Goal: Transaction & Acquisition: Book appointment/travel/reservation

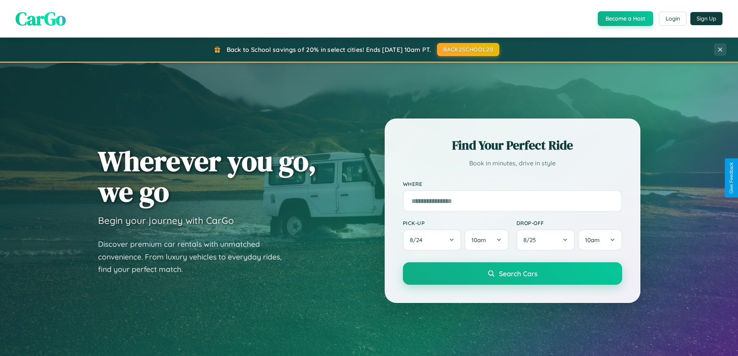
scroll to position [23, 0]
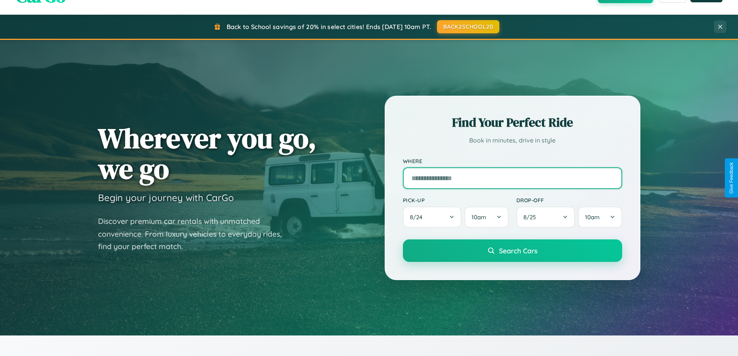
click at [512, 178] on input "text" at bounding box center [512, 178] width 219 height 22
type input "**********"
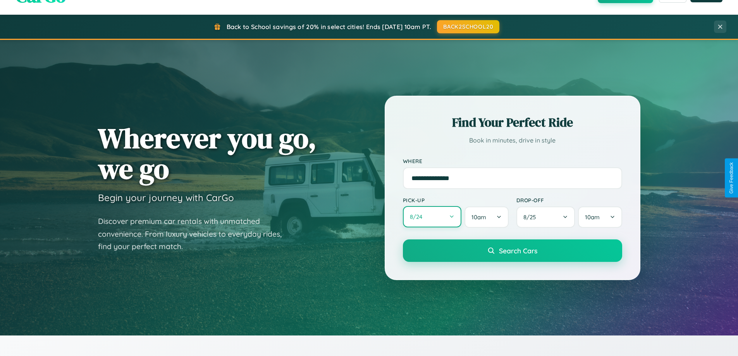
click at [432, 217] on button "8 / 24" at bounding box center [432, 216] width 59 height 21
select select "*"
select select "****"
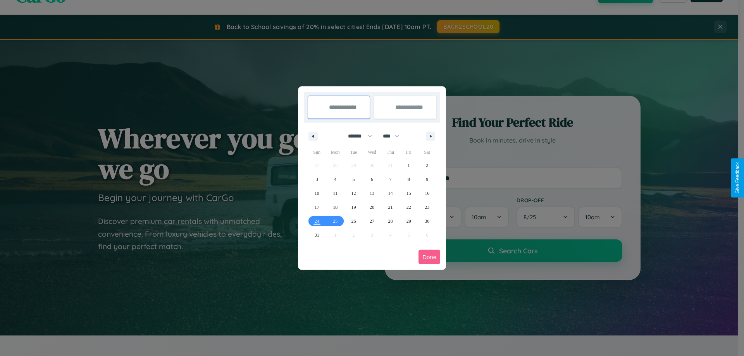
click at [357, 136] on select "******* ******** ***** ***** *** **** **** ****** ********* ******* ******** **…" at bounding box center [358, 136] width 33 height 13
select select "*"
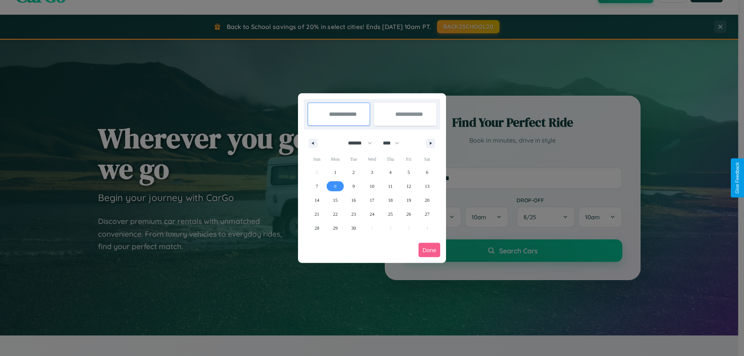
click at [335, 186] on span "8" at bounding box center [335, 186] width 2 height 14
type input "**********"
click at [390, 200] on span "18" at bounding box center [390, 200] width 5 height 14
type input "**********"
click at [429, 250] on button "Done" at bounding box center [430, 250] width 22 height 14
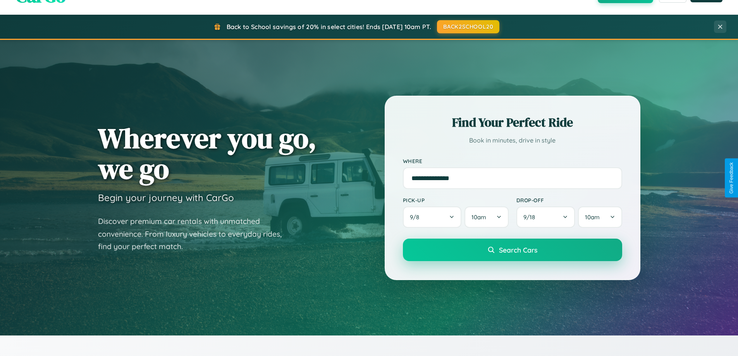
click at [512, 250] on span "Search Cars" at bounding box center [518, 250] width 38 height 9
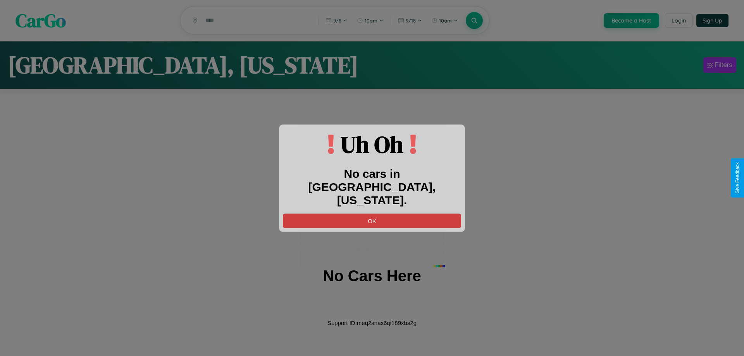
click at [372, 214] on button "OK" at bounding box center [372, 221] width 178 height 14
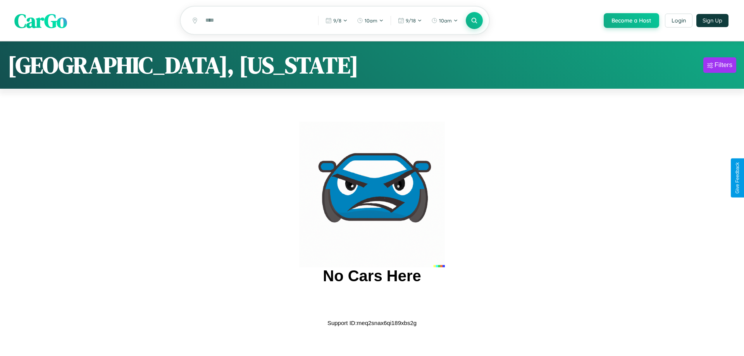
click at [41, 21] on span "CarGo" at bounding box center [40, 20] width 53 height 27
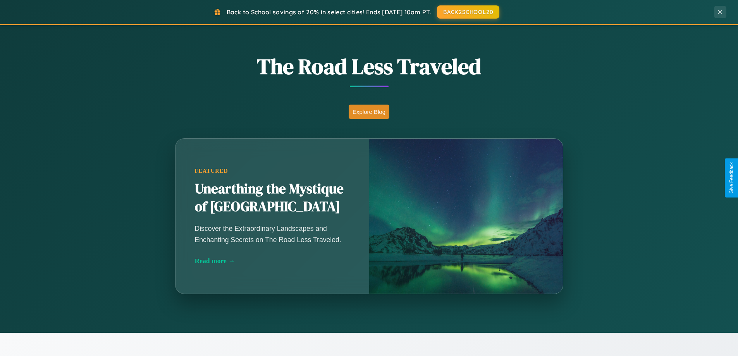
scroll to position [908, 0]
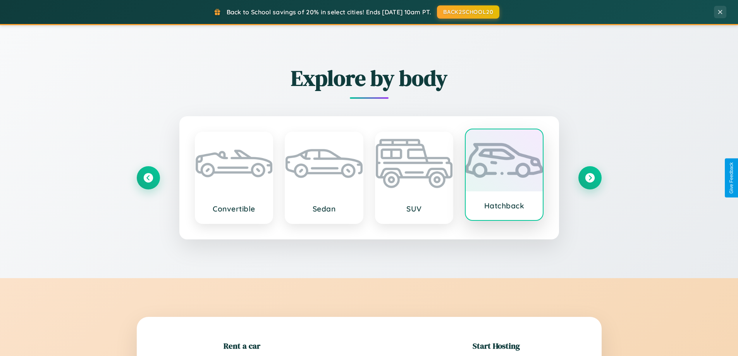
click at [504, 177] on div at bounding box center [504, 160] width 77 height 62
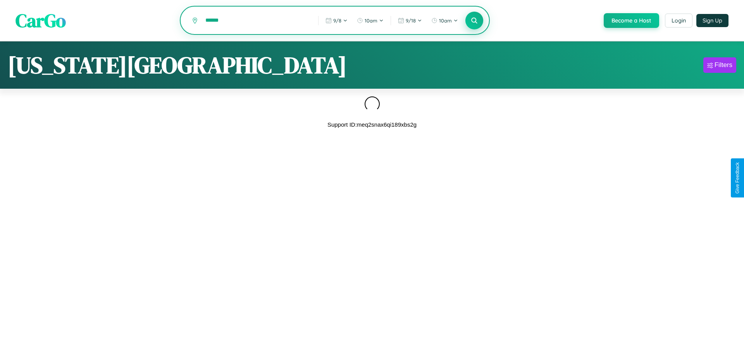
type input "******"
click at [474, 21] on icon at bounding box center [474, 20] width 7 height 7
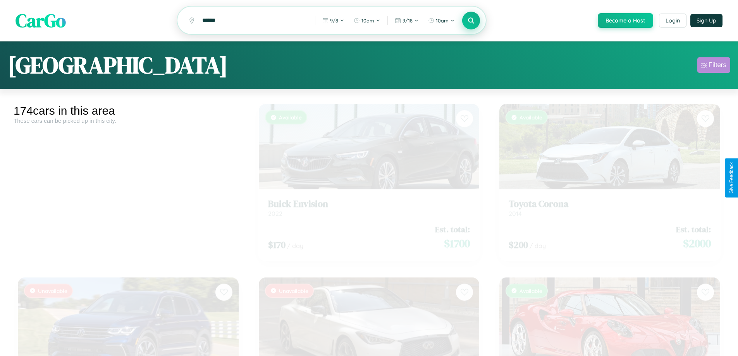
click at [714, 66] on div "Filters" at bounding box center [718, 65] width 18 height 8
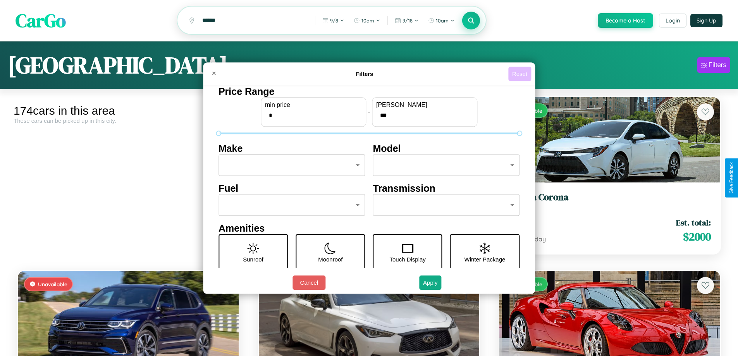
click at [521, 74] on button "Reset" at bounding box center [520, 74] width 23 height 14
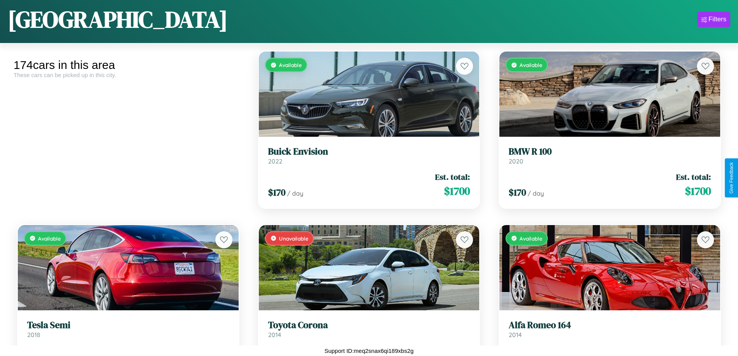
scroll to position [5837, 0]
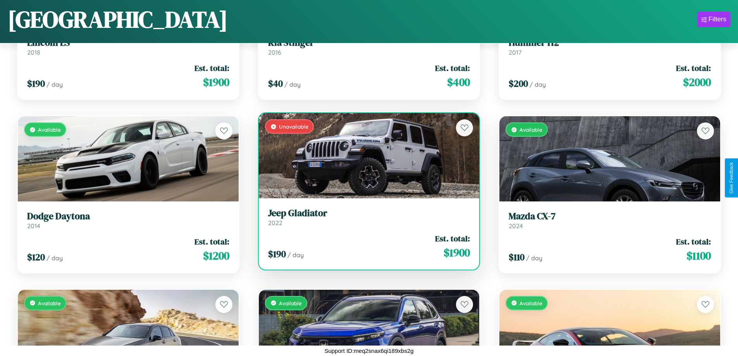
click at [366, 220] on link "Jeep Gladiator 2022" at bounding box center [369, 217] width 202 height 19
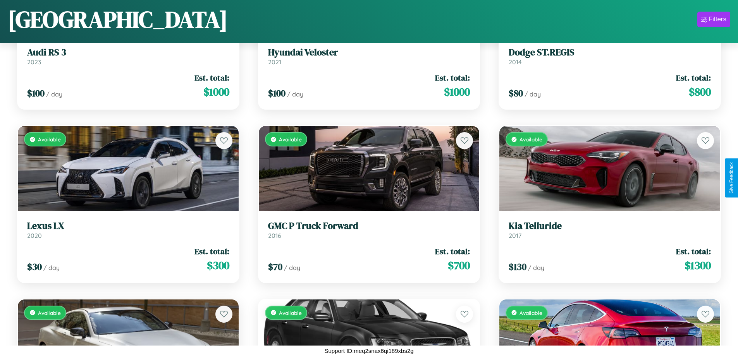
scroll to position [8614, 0]
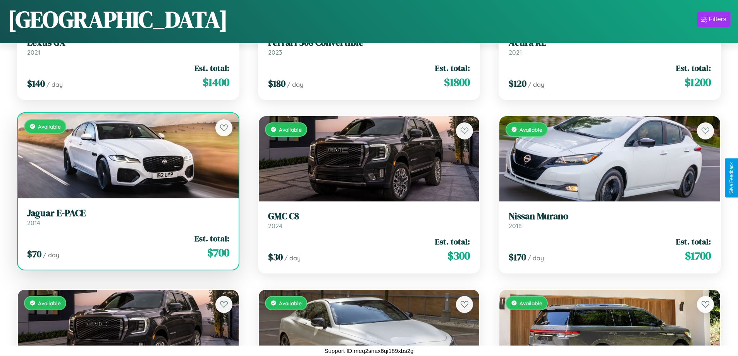
click at [127, 218] on h3 "Jaguar E-PACE" at bounding box center [128, 213] width 202 height 11
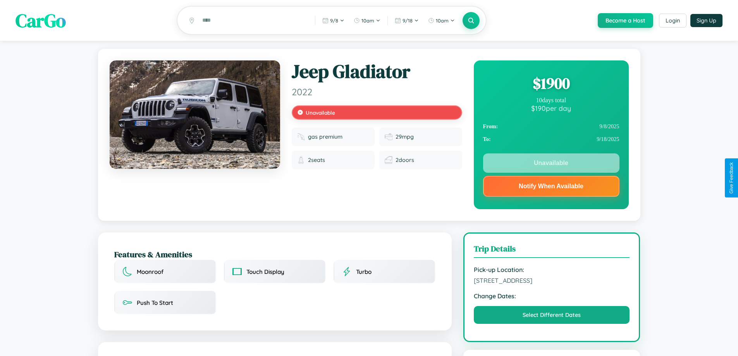
scroll to position [104, 0]
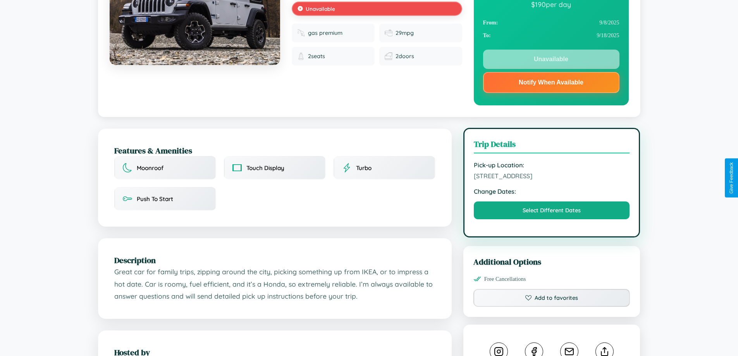
click at [552, 177] on span "4228 Spring Street Berlin 28982 Germany" at bounding box center [552, 176] width 156 height 8
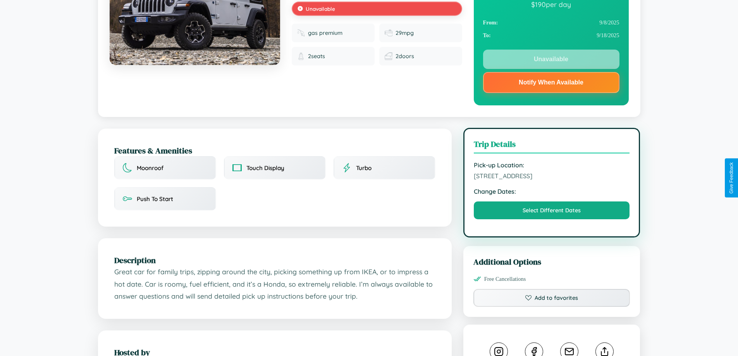
click at [552, 177] on span "4228 Spring Street Berlin 28982 Germany" at bounding box center [552, 176] width 156 height 8
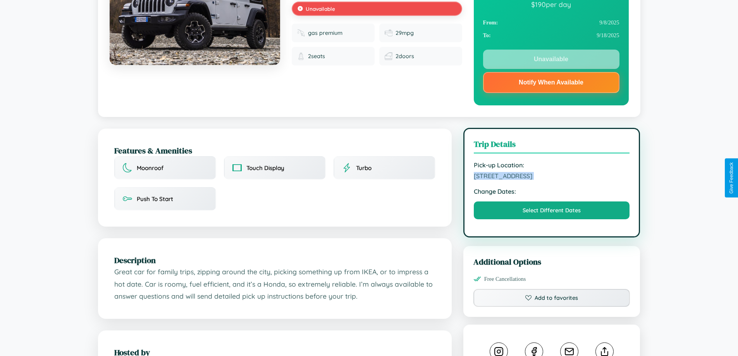
click at [552, 177] on span "4228 Spring Street Berlin 28982 Germany" at bounding box center [552, 176] width 156 height 8
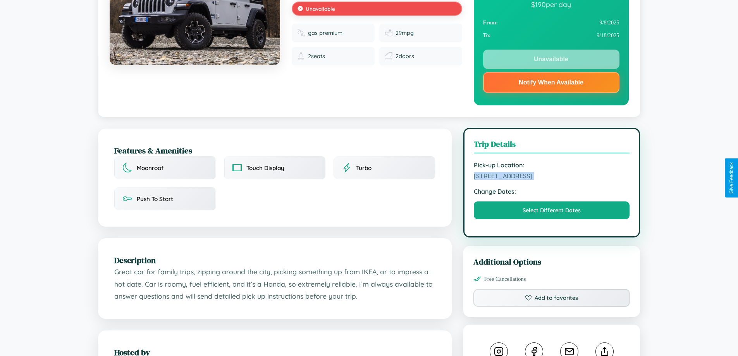
click at [552, 177] on span "4228 Spring Street Berlin 28982 Germany" at bounding box center [552, 176] width 156 height 8
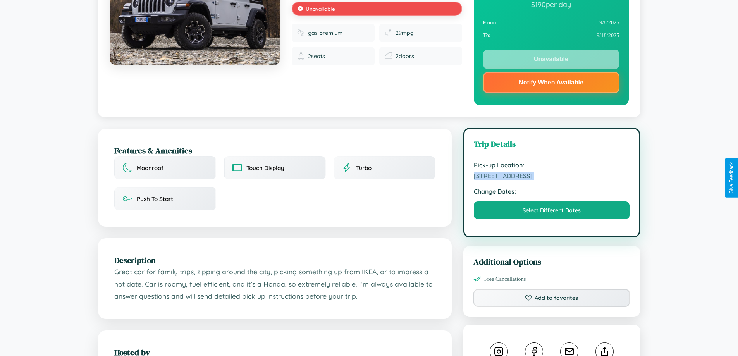
click at [552, 177] on span "4228 Spring Street Berlin 28982 Germany" at bounding box center [552, 176] width 156 height 8
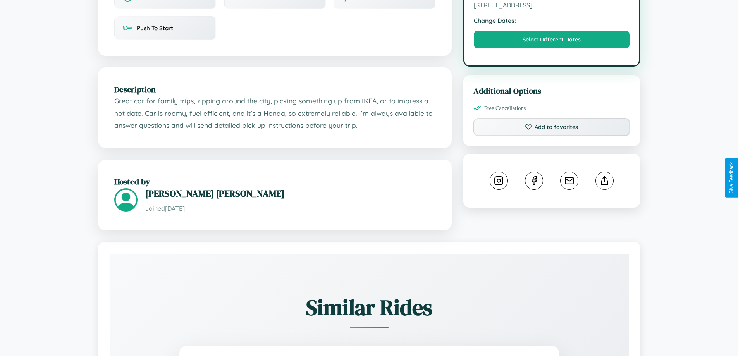
scroll to position [279, 0]
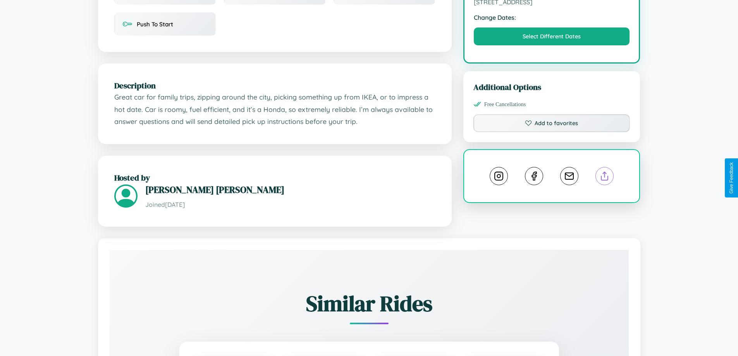
click at [605, 177] on line at bounding box center [605, 174] width 0 height 5
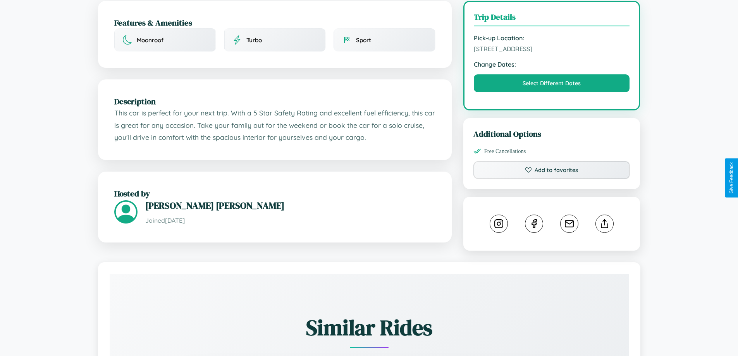
scroll to position [255, 0]
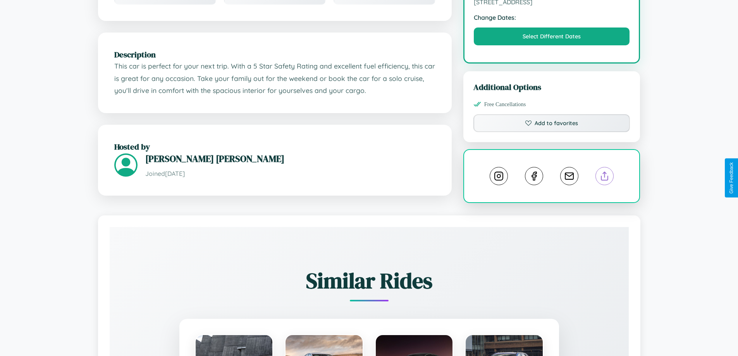
click at [605, 177] on line at bounding box center [605, 174] width 0 height 5
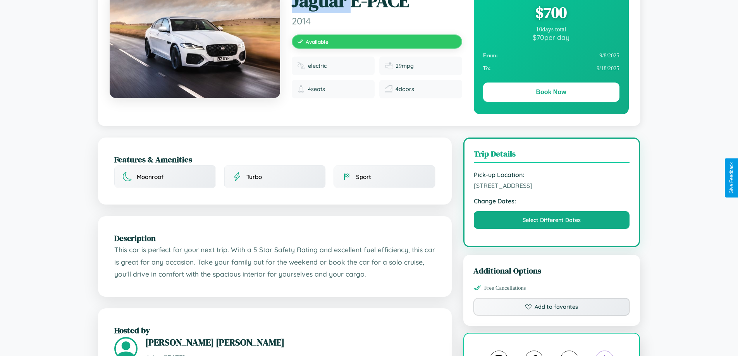
scroll to position [80, 0]
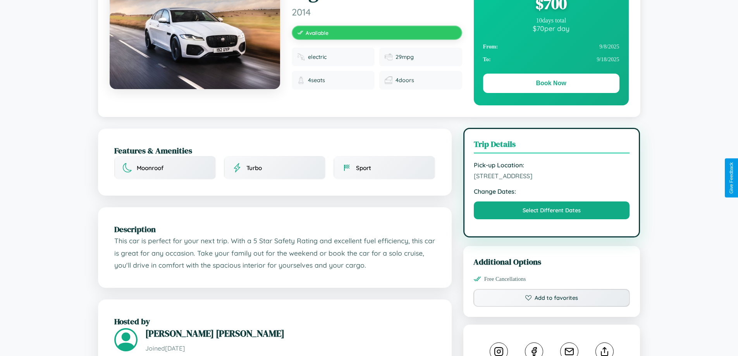
click at [552, 177] on span "3137 Center Street Berlin 38694 Germany" at bounding box center [552, 176] width 156 height 8
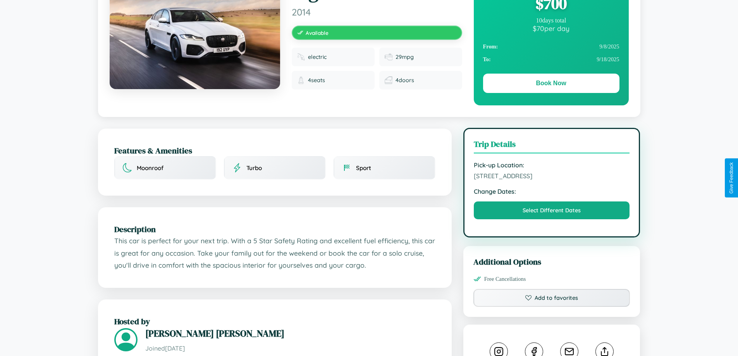
click at [552, 177] on span "3137 Center Street Berlin 38694 Germany" at bounding box center [552, 176] width 156 height 8
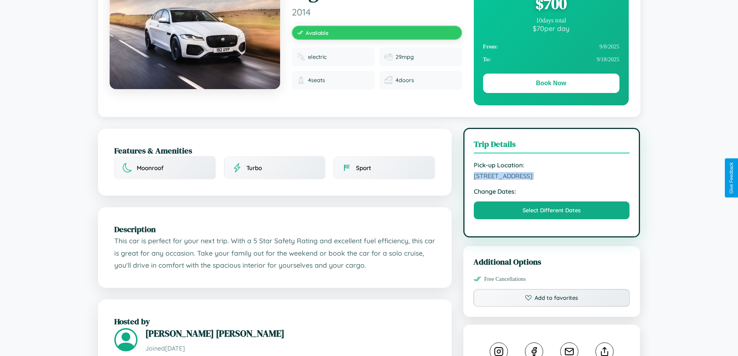
click at [552, 177] on span "3137 Center Street Berlin 38694 Germany" at bounding box center [552, 176] width 156 height 8
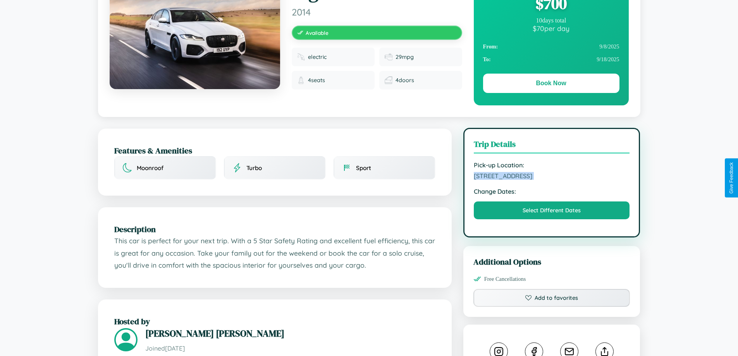
click at [552, 177] on span "3137 Center Street Berlin 38694 Germany" at bounding box center [552, 176] width 156 height 8
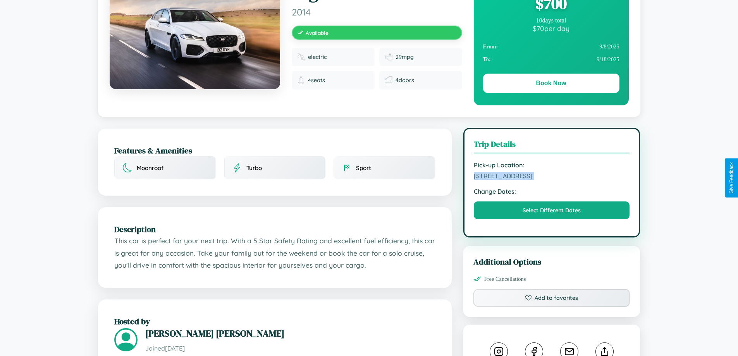
click at [552, 177] on span "3137 Center Street Berlin 38694 Germany" at bounding box center [552, 176] width 156 height 8
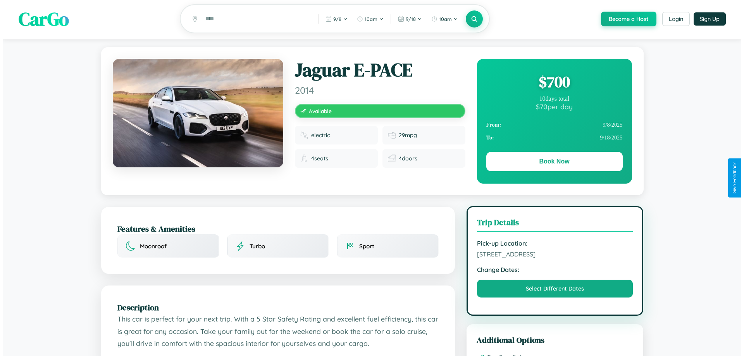
scroll to position [0, 0]
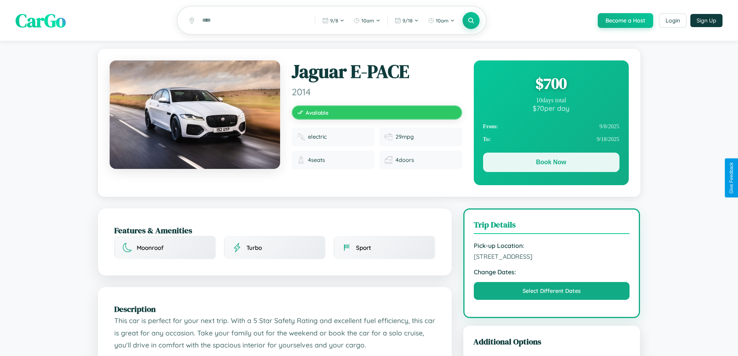
click at [551, 164] on button "Book Now" at bounding box center [551, 162] width 136 height 19
